Goal: Task Accomplishment & Management: Manage account settings

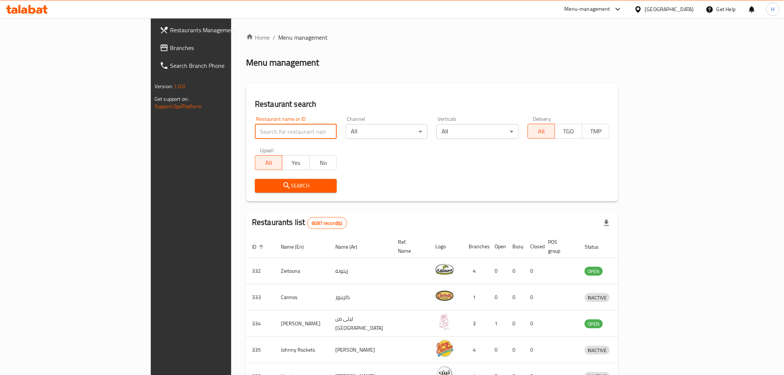
click at [255, 129] on input "search" at bounding box center [296, 131] width 82 height 15
type input "v"
type input "cut burger"
click button "Search" at bounding box center [296, 186] width 82 height 14
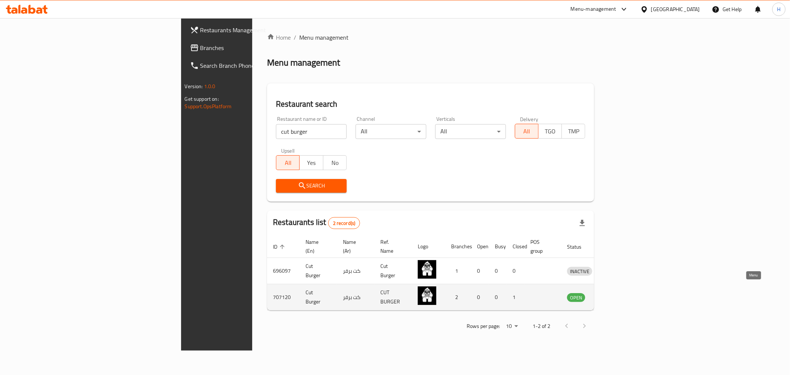
click at [615, 296] on icon "enhanced table" at bounding box center [613, 297] width 3 height 3
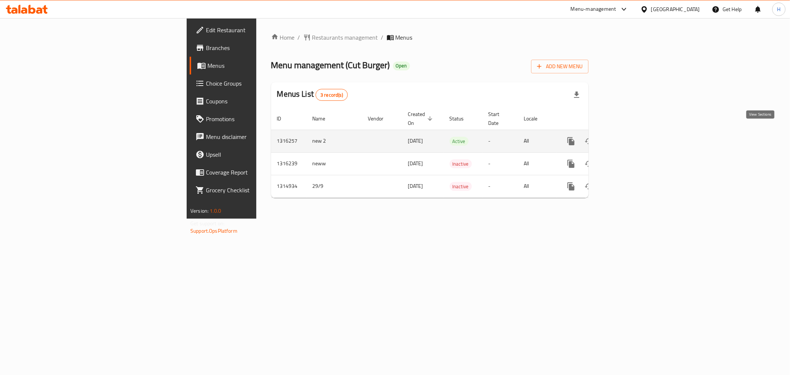
click at [629, 137] on icon "enhanced table" at bounding box center [624, 141] width 9 height 9
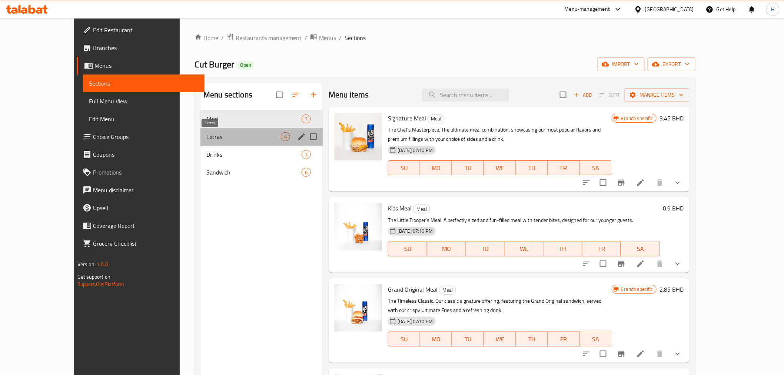
click at [212, 139] on span "Extras" at bounding box center [243, 136] width 74 height 9
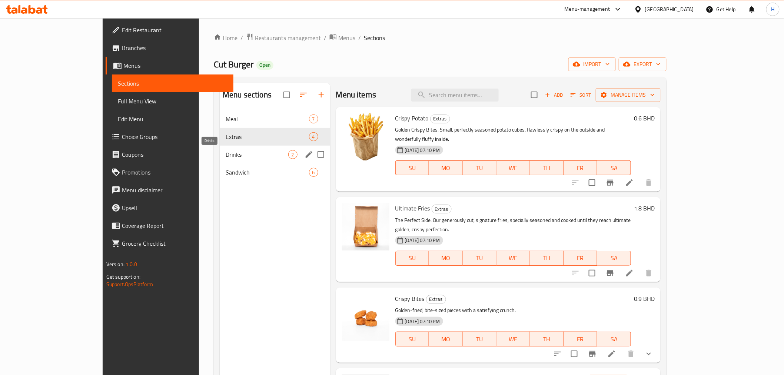
click at [226, 156] on span "Drinks" at bounding box center [257, 154] width 62 height 9
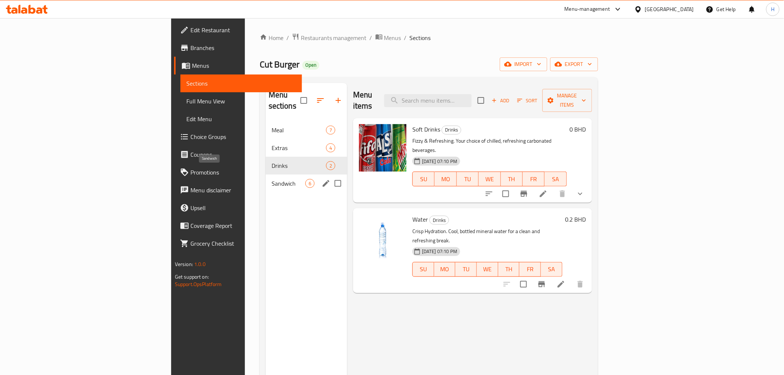
click at [272, 179] on span "Sandwich" at bounding box center [289, 183] width 34 height 9
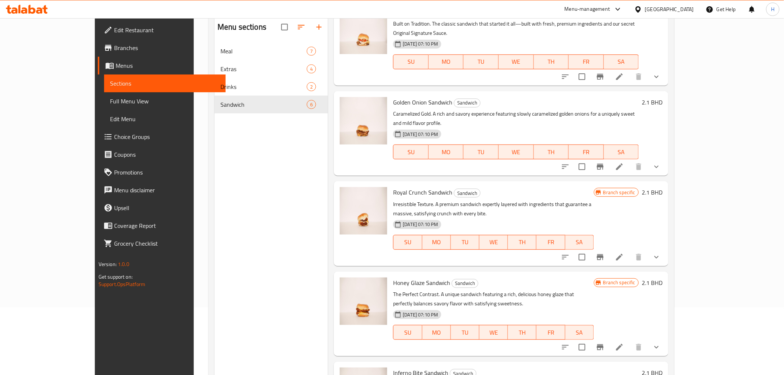
scroll to position [21, 0]
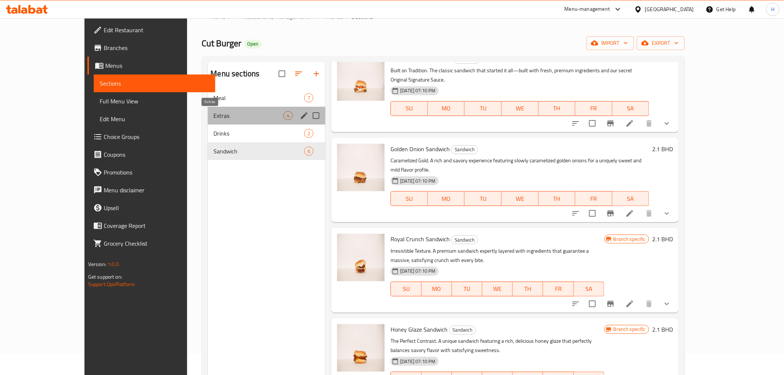
click at [214, 115] on span "Extras" at bounding box center [249, 115] width 70 height 9
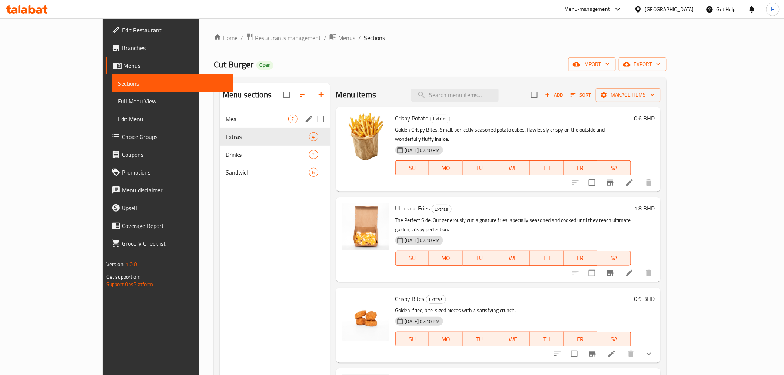
drag, startPoint x: 168, startPoint y: 117, endPoint x: 168, endPoint y: 113, distance: 4.1
click at [226, 117] on span "Meal" at bounding box center [257, 119] width 62 height 9
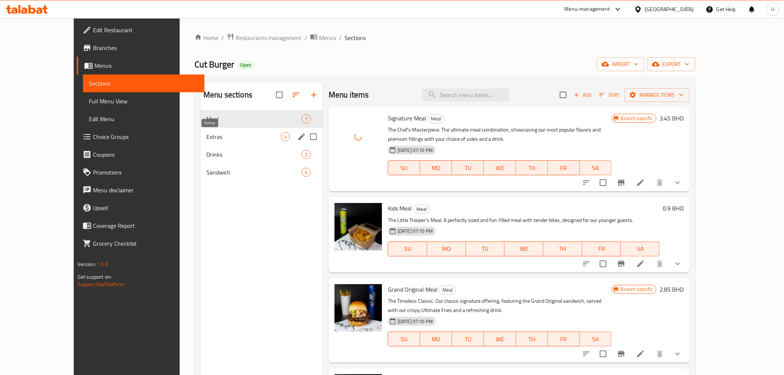
click at [206, 135] on span "Extras" at bounding box center [243, 136] width 74 height 9
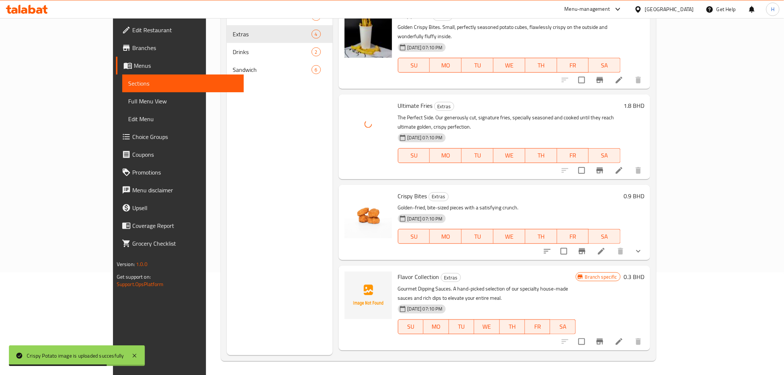
scroll to position [104, 0]
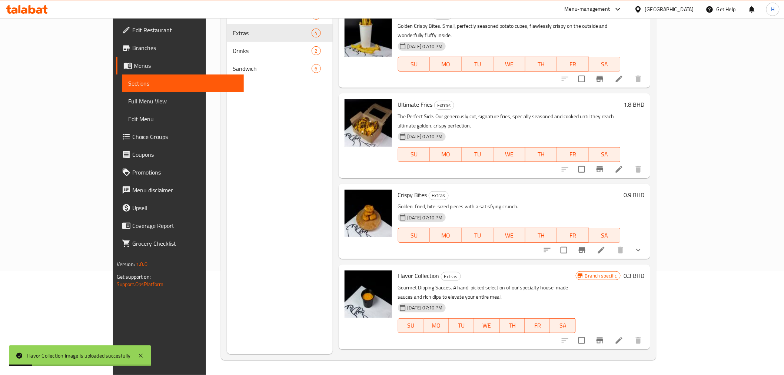
click at [603, 338] on icon "Branch-specific-item" at bounding box center [600, 341] width 7 height 6
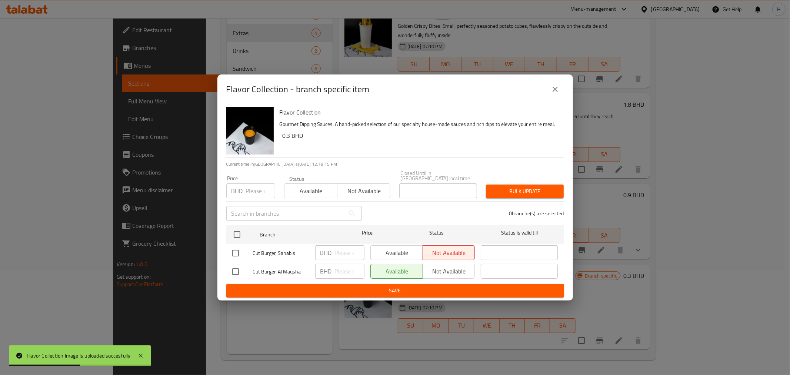
click at [554, 94] on icon "close" at bounding box center [555, 89] width 9 height 9
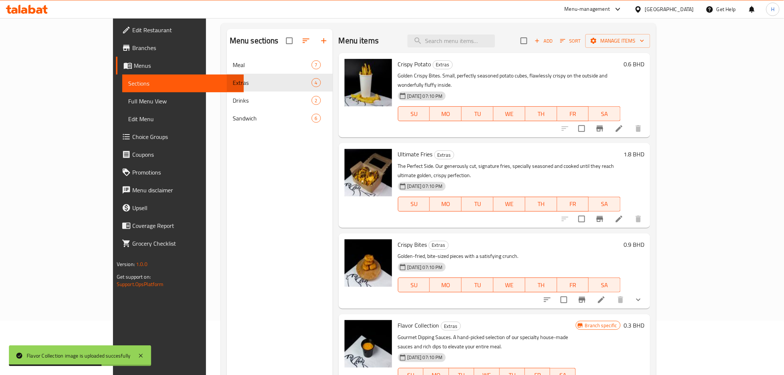
scroll to position [0, 0]
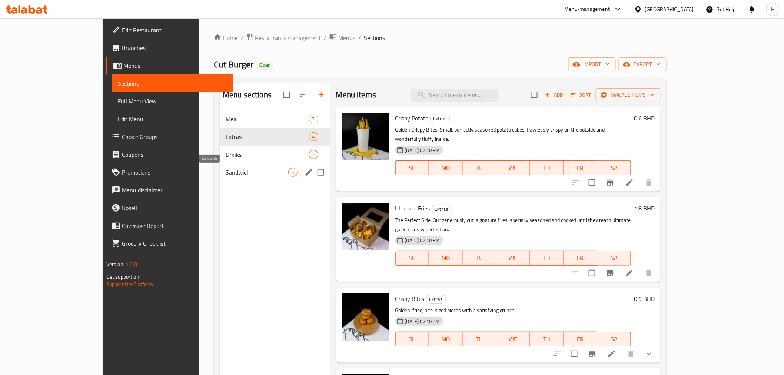
click at [226, 168] on span "Sandwich" at bounding box center [257, 172] width 62 height 9
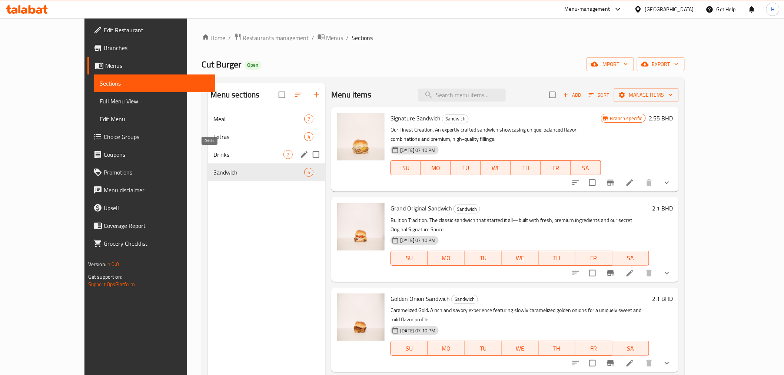
click at [214, 150] on span "Drinks" at bounding box center [249, 154] width 70 height 9
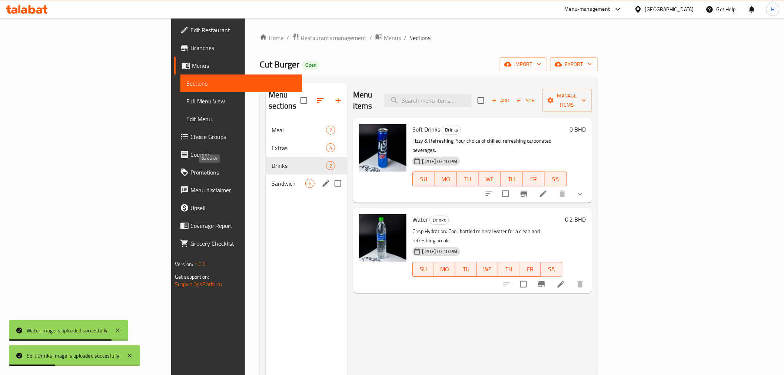
click at [272, 179] on span "Sandwich" at bounding box center [289, 183] width 34 height 9
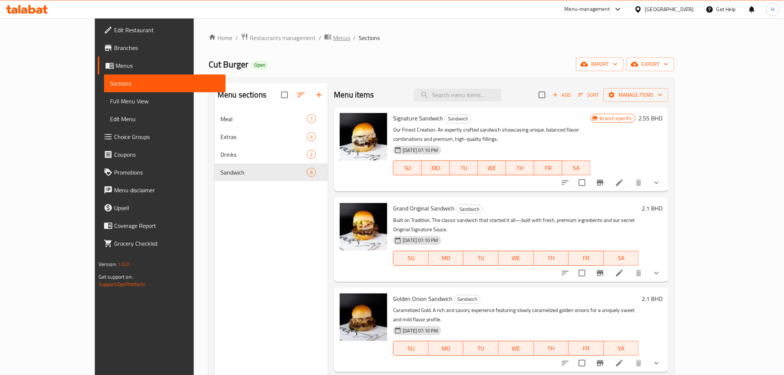
click at [333, 35] on span "Menus" at bounding box center [341, 37] width 17 height 9
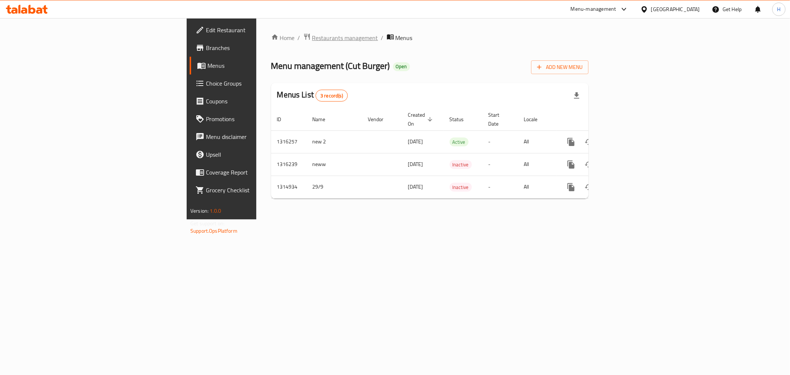
click at [312, 41] on span "Restaurants management" at bounding box center [345, 37] width 66 height 9
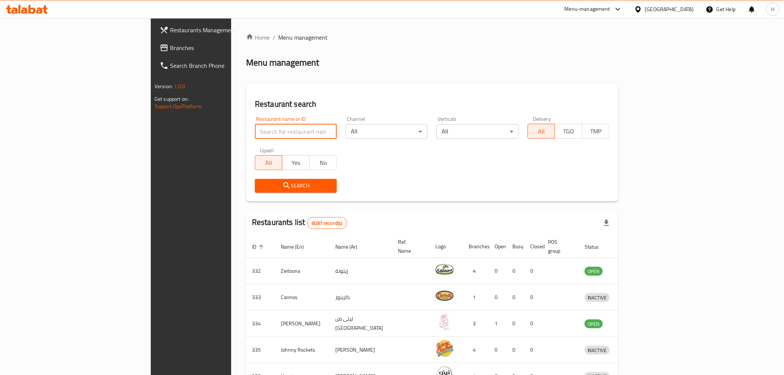
click at [255, 136] on input "search" at bounding box center [296, 131] width 82 height 15
click button "Search" at bounding box center [296, 186] width 82 height 14
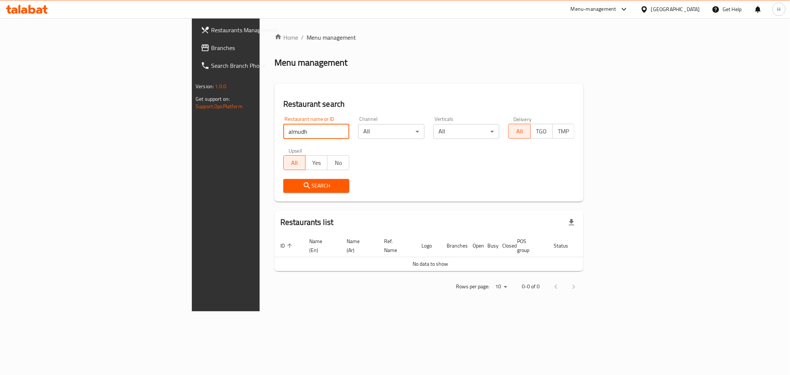
click at [283, 132] on input "almudh" at bounding box center [316, 131] width 66 height 15
drag, startPoint x: 166, startPoint y: 134, endPoint x: 331, endPoint y: 126, distance: 165.1
click at [331, 126] on div "Restaurant name or ID al mudh Restaurant name or ID Channel All ​ Verticals All…" at bounding box center [429, 154] width 300 height 85
click button "Search" at bounding box center [316, 186] width 66 height 14
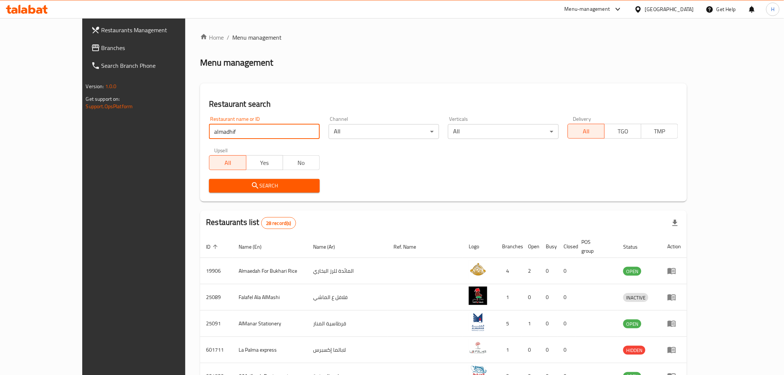
click button "Search" at bounding box center [264, 186] width 111 height 14
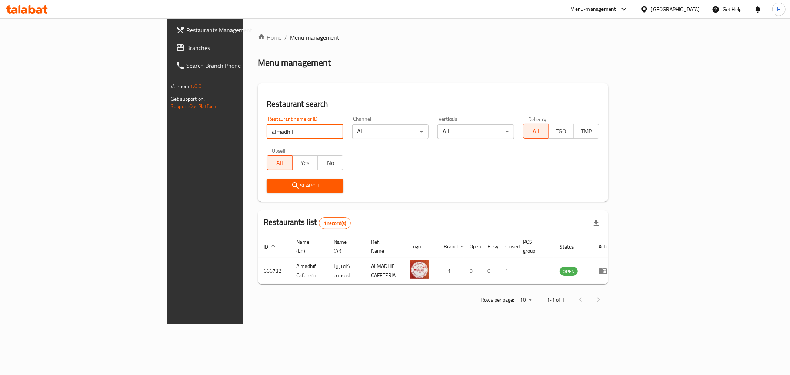
drag, startPoint x: 179, startPoint y: 130, endPoint x: 188, endPoint y: 130, distance: 9.6
click at [267, 130] on input "almadhif" at bounding box center [305, 131] width 76 height 15
click button "Search" at bounding box center [305, 186] width 76 height 14
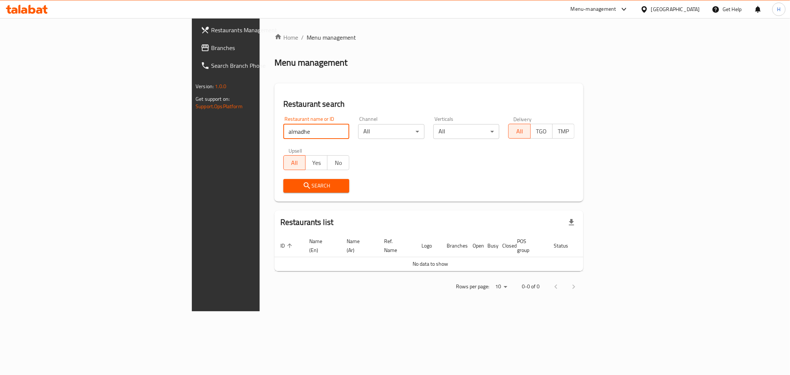
click at [283, 133] on input "almadhe" at bounding box center [316, 131] width 66 height 15
click button "Search" at bounding box center [316, 186] width 66 height 14
drag, startPoint x: 171, startPoint y: 133, endPoint x: 175, endPoint y: 133, distance: 4.1
click at [283, 133] on input "al madhe" at bounding box center [316, 131] width 66 height 15
click at [283, 134] on input "al mudhe" at bounding box center [316, 131] width 66 height 15
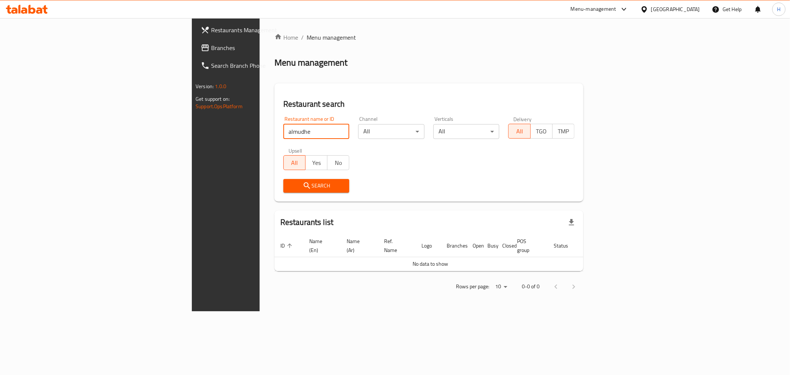
click button "Search" at bounding box center [316, 186] width 66 height 14
click at [283, 131] on input "almudhe" at bounding box center [316, 131] width 66 height 15
drag, startPoint x: 176, startPoint y: 132, endPoint x: 231, endPoint y: 129, distance: 55.3
click at [283, 129] on input "almudhe" at bounding box center [316, 131] width 66 height 15
type input "almud"
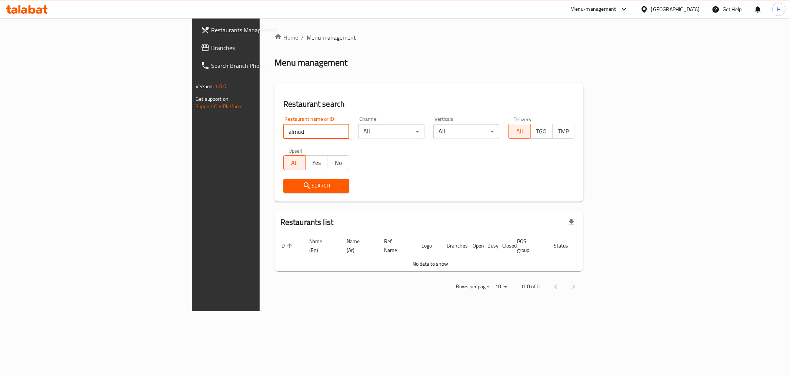
click button "Search" at bounding box center [316, 186] width 66 height 14
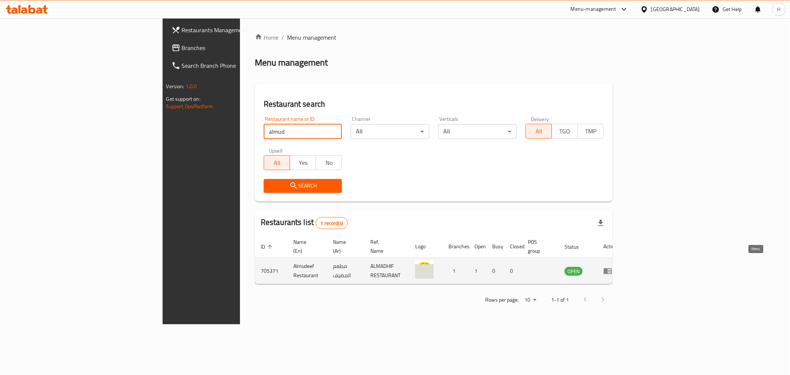
click at [612, 268] on icon "enhanced table" at bounding box center [608, 271] width 8 height 6
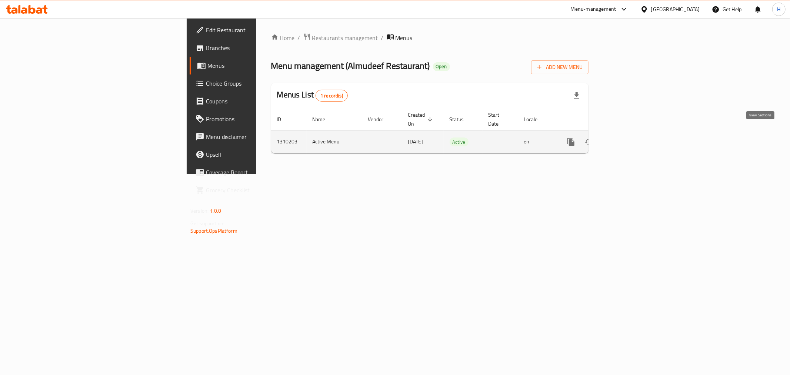
click at [629, 137] on icon "enhanced table" at bounding box center [624, 141] width 9 height 9
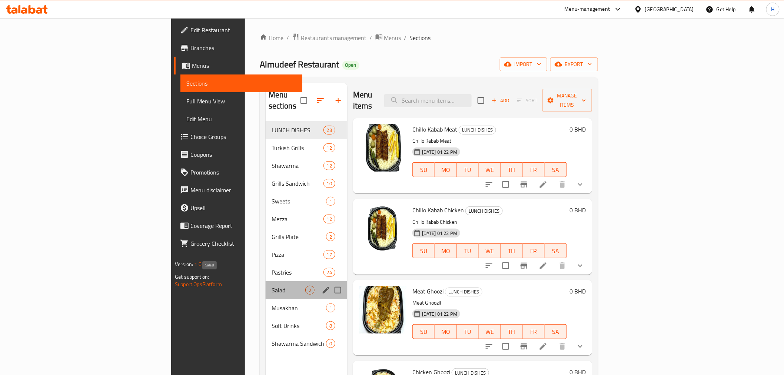
click at [272, 286] on span "Salad" at bounding box center [289, 290] width 34 height 9
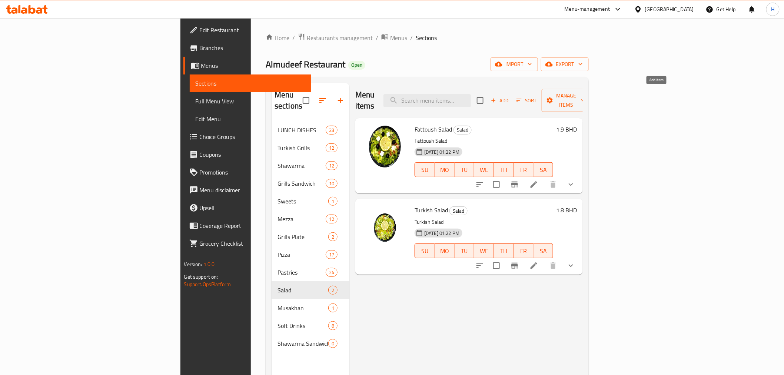
click at [510, 96] on span "Add" at bounding box center [500, 100] width 20 height 9
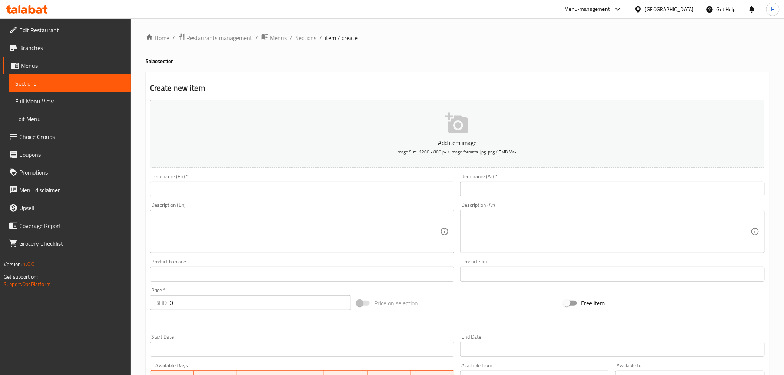
click at [167, 190] on input "text" at bounding box center [302, 189] width 305 height 15
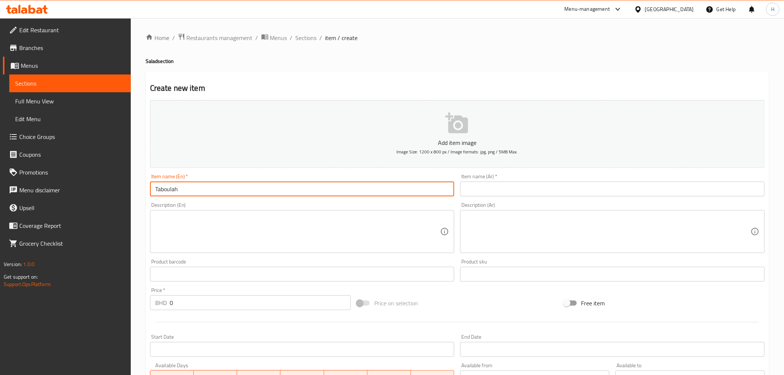
type input "Taboulah"
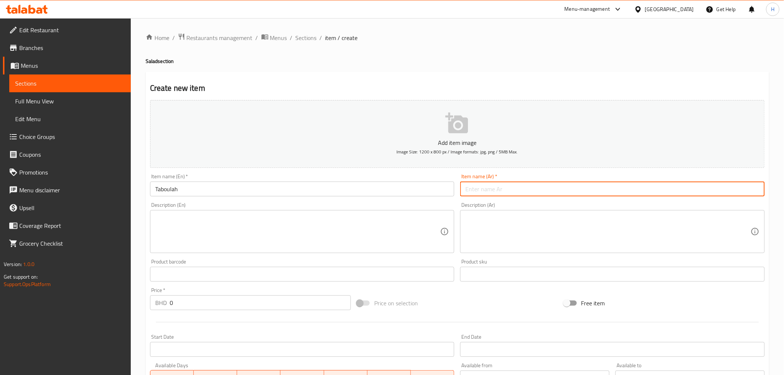
click at [480, 191] on input "text" at bounding box center [612, 189] width 305 height 15
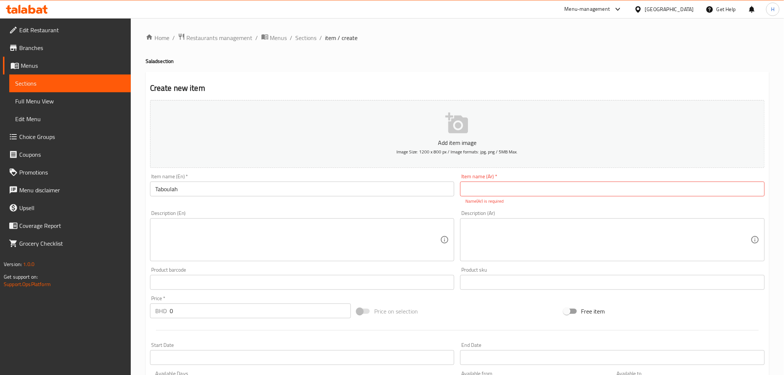
click at [487, 190] on input "text" at bounding box center [612, 189] width 305 height 15
type input "تبولة"
click at [383, 236] on textarea at bounding box center [297, 239] width 285 height 35
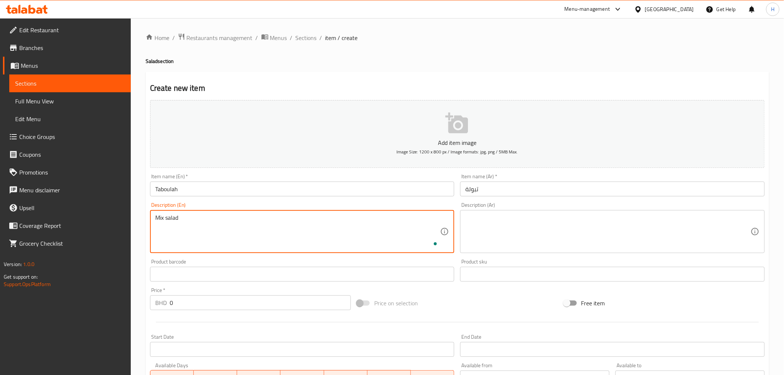
type textarea "Mix salad"
click at [498, 231] on textarea at bounding box center [607, 231] width 285 height 35
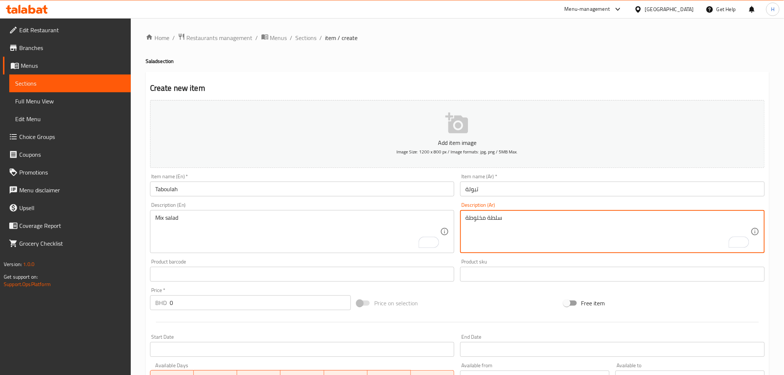
type textarea "سلطة مخلوطة"
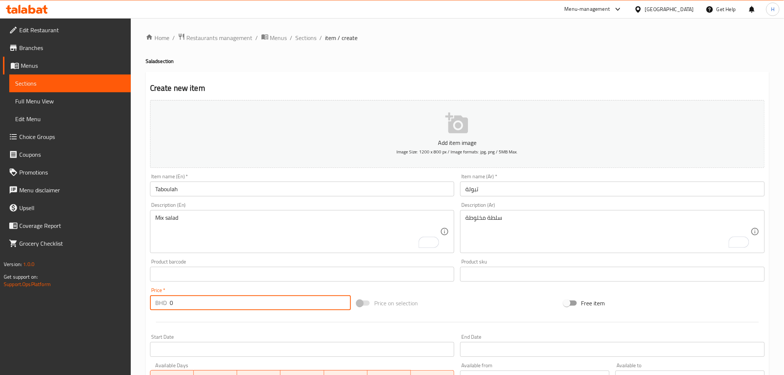
drag, startPoint x: 190, startPoint y: 298, endPoint x: 103, endPoint y: 291, distance: 87.4
click at [102, 291] on div "Edit Restaurant Branches Menus Sections Full Menu View Edit Menu Choice Groups …" at bounding box center [392, 270] width 784 height 505
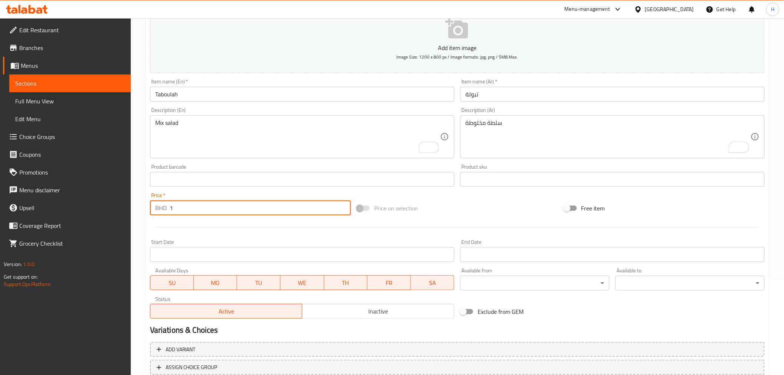
scroll to position [147, 0]
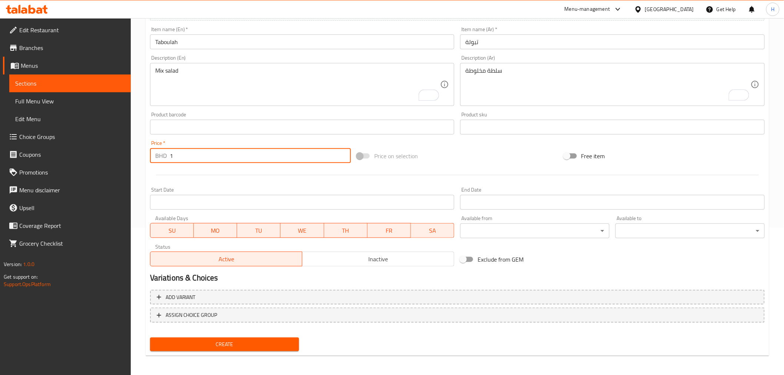
type input "1"
click at [165, 342] on span "Create" at bounding box center [224, 344] width 137 height 9
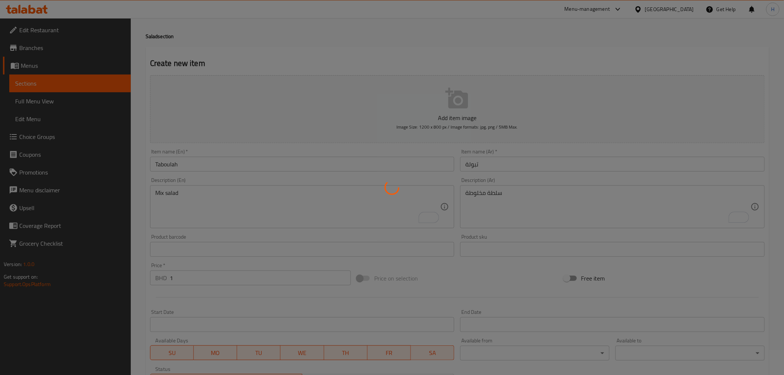
scroll to position [0, 0]
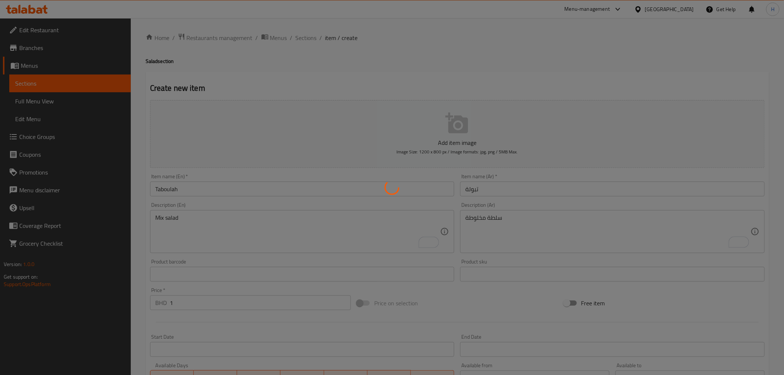
type input "0"
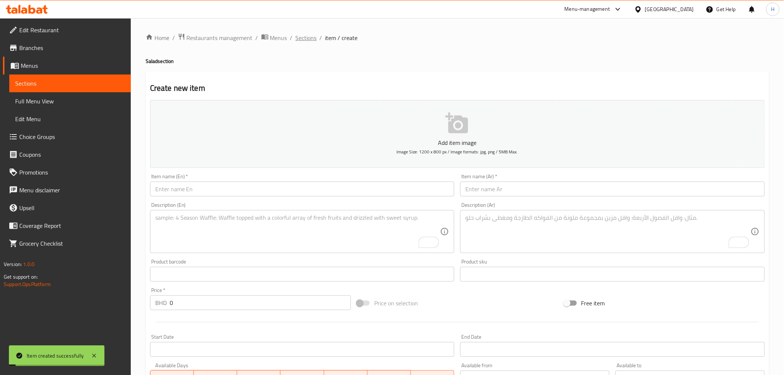
click at [305, 34] on span "Sections" at bounding box center [306, 37] width 21 height 9
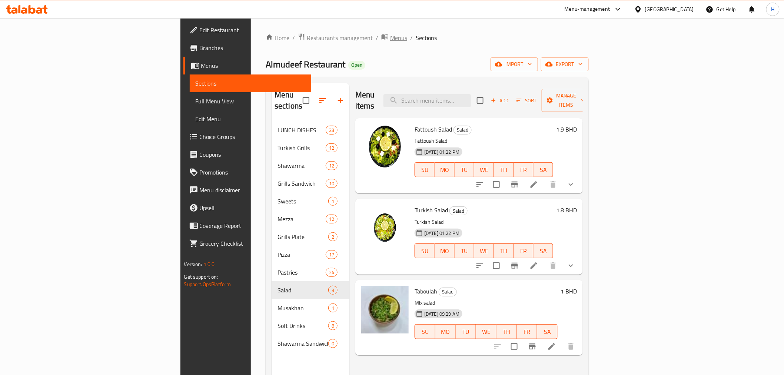
click at [390, 36] on span "Menus" at bounding box center [398, 37] width 17 height 9
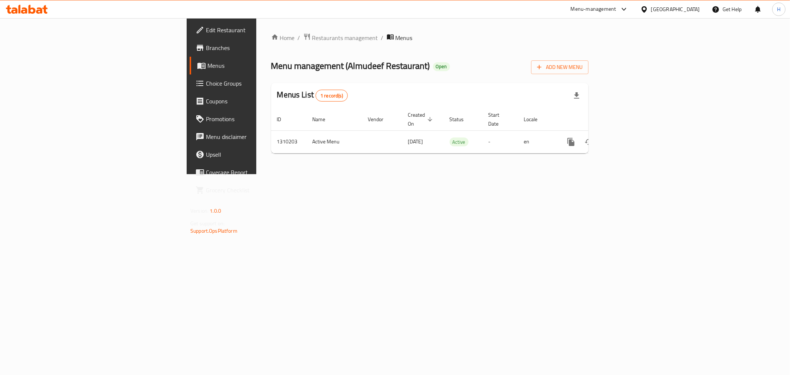
click at [312, 36] on span "Restaurants management" at bounding box center [345, 37] width 66 height 9
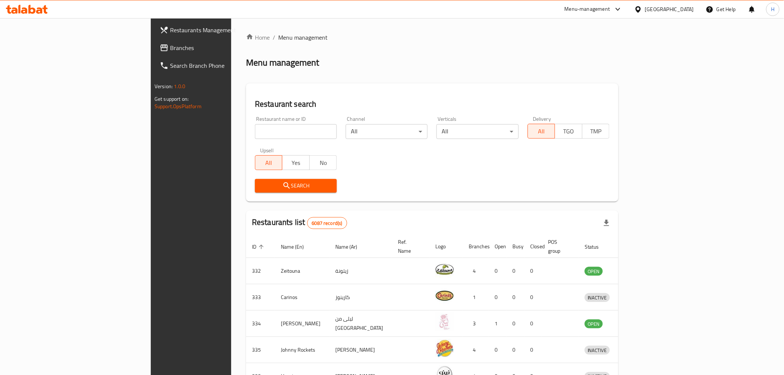
click at [255, 127] on input "search" at bounding box center [296, 131] width 82 height 15
type input "al kaab"
click button "Search" at bounding box center [296, 186] width 82 height 14
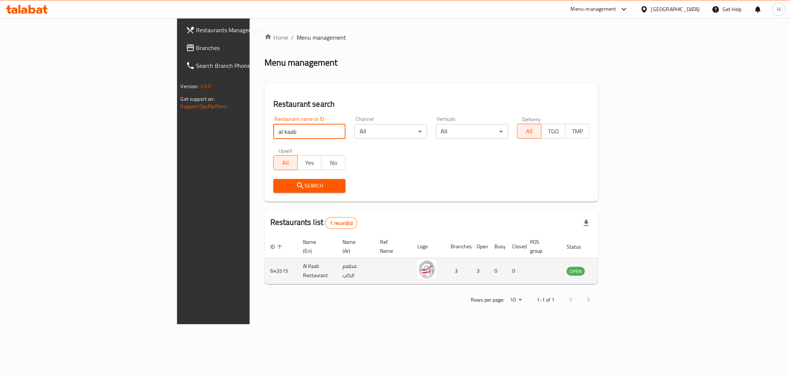
click at [614, 268] on icon "enhanced table" at bounding box center [610, 271] width 8 height 6
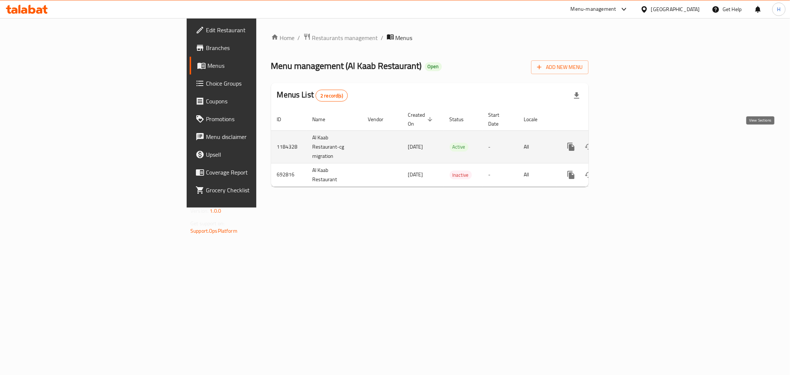
click at [629, 142] on icon "enhanced table" at bounding box center [624, 146] width 9 height 9
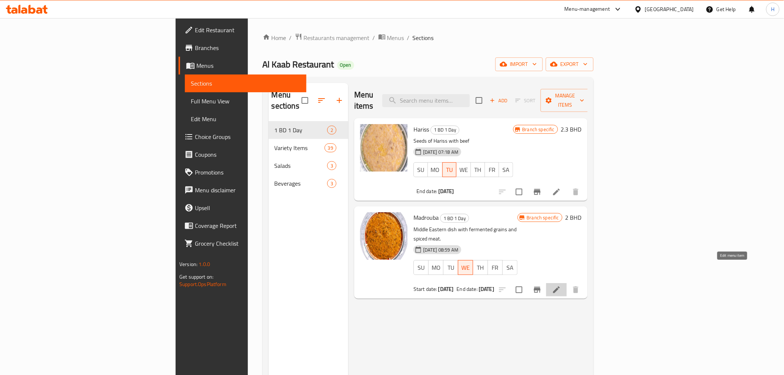
click at [561, 285] on icon at bounding box center [556, 289] width 9 height 9
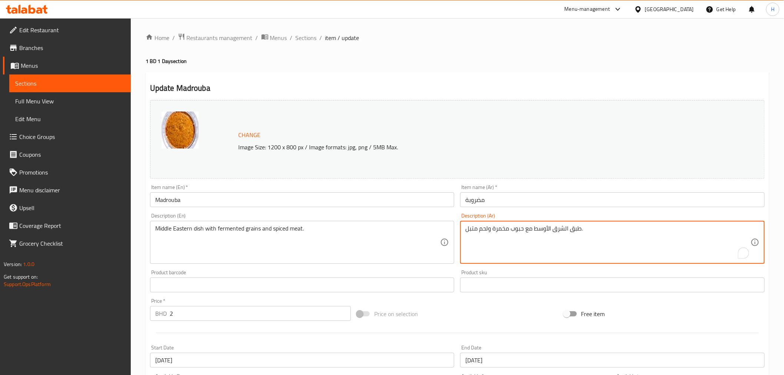
drag, startPoint x: 480, startPoint y: 229, endPoint x: 488, endPoint y: 229, distance: 8.5
type textarea "طبق الشرق الأوسط مع حبوب مخمرة ودجاج متبل."
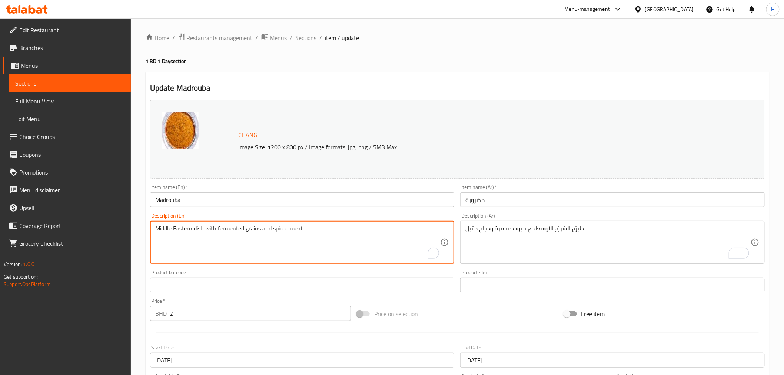
drag, startPoint x: 290, startPoint y: 229, endPoint x: 302, endPoint y: 229, distance: 12.2
type textarea "Middle Eastern dish with fermented grains and spiced chicken."
click at [478, 199] on input "مضروبة" at bounding box center [612, 199] width 305 height 15
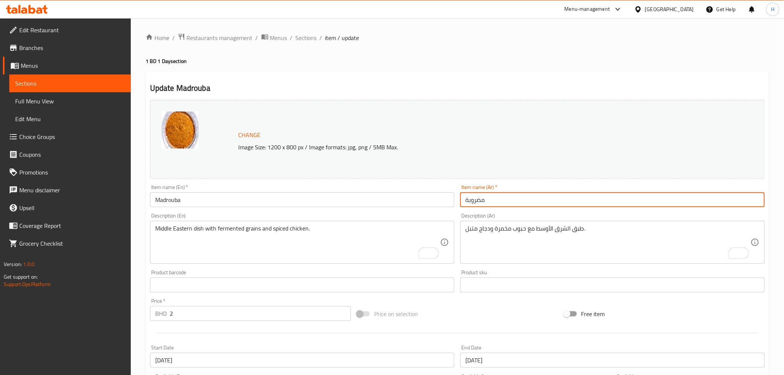
click at [478, 199] on input "مضروبة" at bounding box center [612, 199] width 305 height 15
paste input "مضروبة"
type input "مضروبة دجاج"
click at [192, 202] on input "Madrouba" at bounding box center [302, 199] width 305 height 15
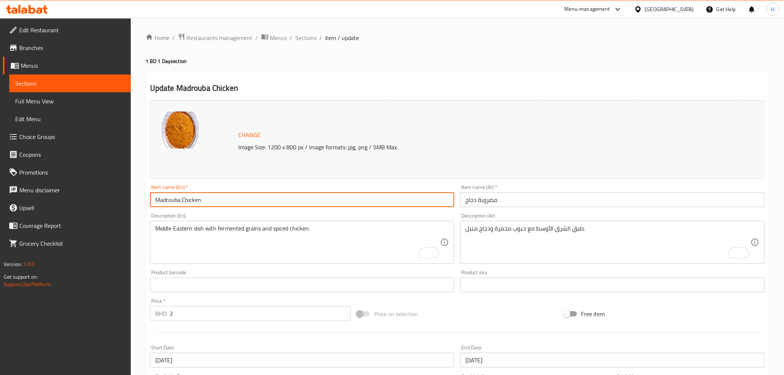
type input "Madrouba Chicken"
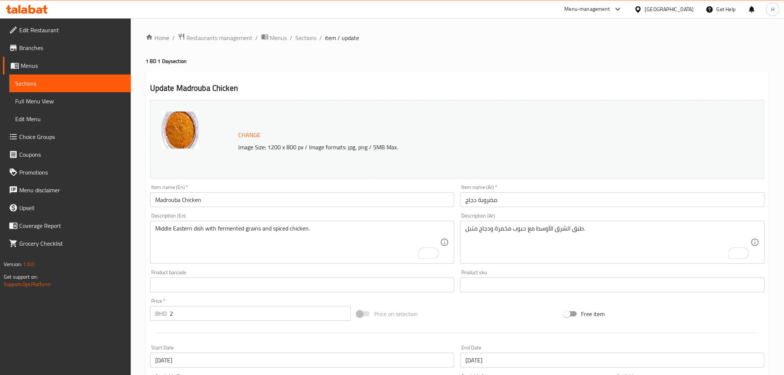
click at [143, 208] on div "Home / Restaurants management / Menus / Sections / item / update 1 BD 1 Day sec…" at bounding box center [457, 276] width 653 height 516
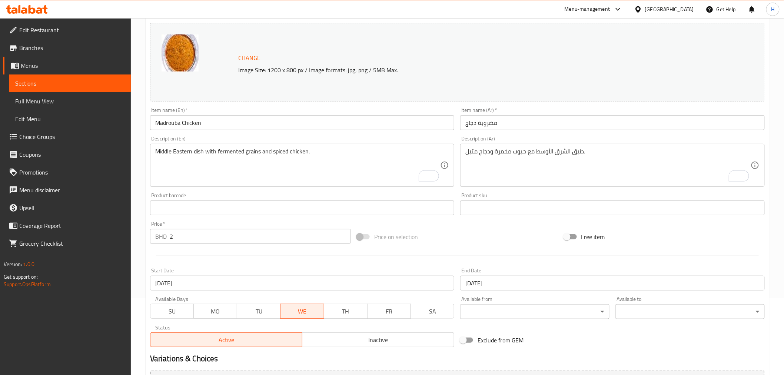
scroll to position [158, 0]
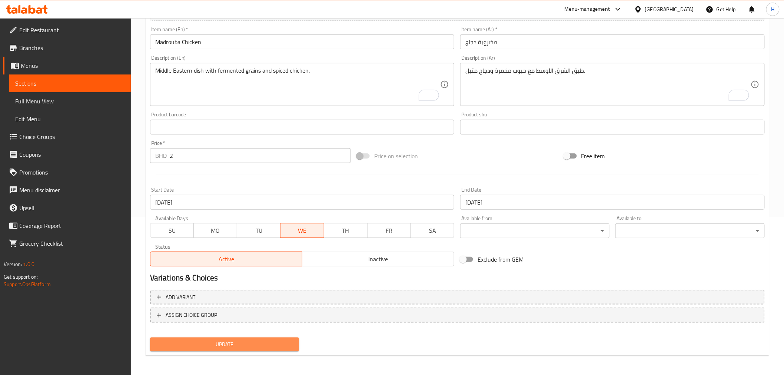
click at [172, 341] on span "Update" at bounding box center [224, 344] width 137 height 9
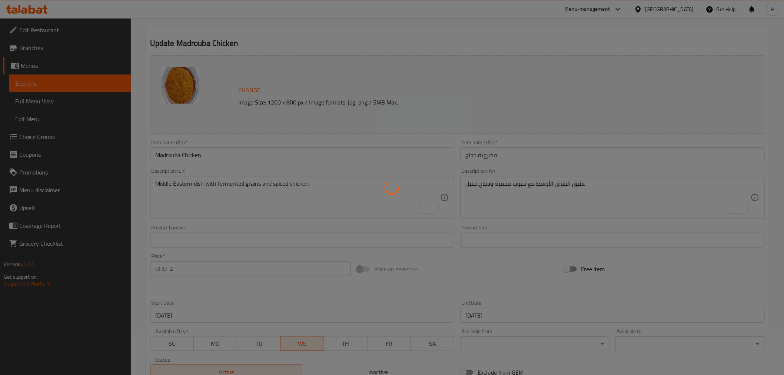
scroll to position [0, 0]
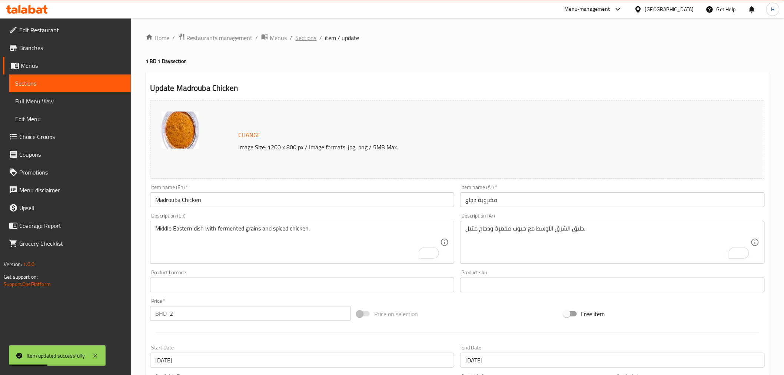
click at [309, 37] on span "Sections" at bounding box center [306, 37] width 21 height 9
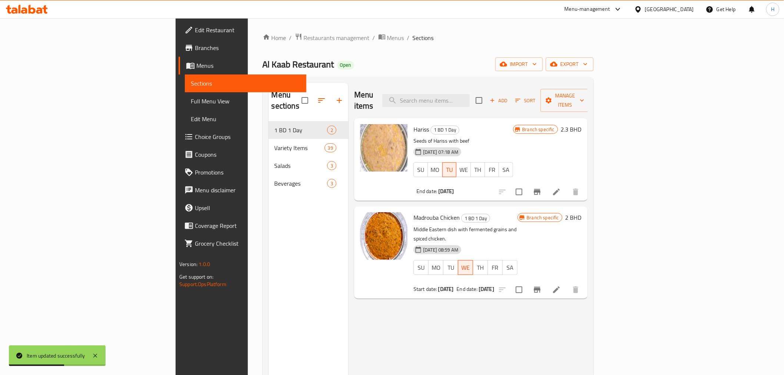
click at [414, 212] on span "Madrouba Chicken" at bounding box center [437, 217] width 46 height 11
drag, startPoint x: 380, startPoint y: 208, endPoint x: 402, endPoint y: 208, distance: 22.2
click at [414, 212] on span "Madrouba Chicken" at bounding box center [437, 217] width 46 height 11
copy span "Madrouba Chicken"
click at [470, 94] on input "search" at bounding box center [425, 100] width 87 height 13
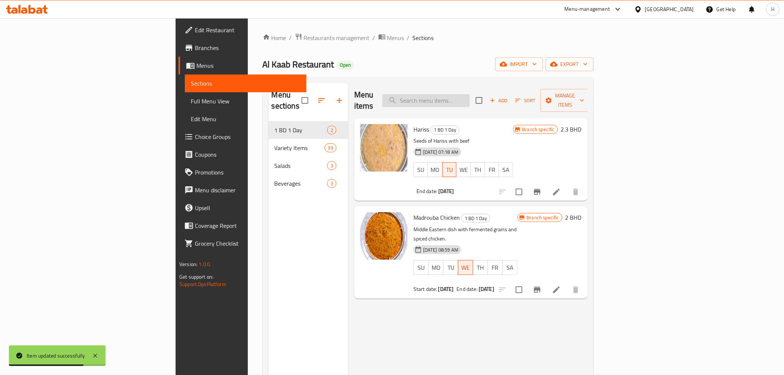
paste input "Madrouba Chicken"
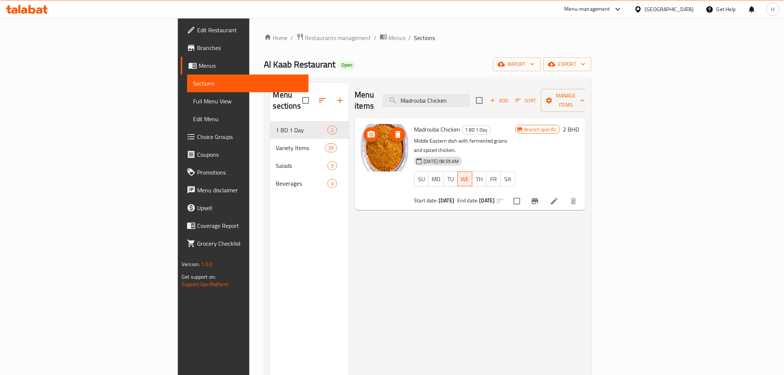
type input "Madrouba Chicken"
